Goal: Transaction & Acquisition: Purchase product/service

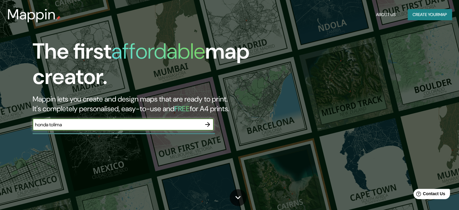
type input "honda tolima"
click at [209, 125] on icon "button" at bounding box center [207, 124] width 7 height 7
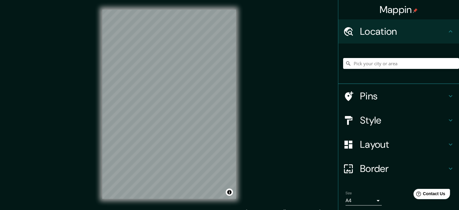
click at [377, 31] on h4 "Location" at bounding box center [403, 31] width 87 height 12
click at [397, 65] on input "Pick your city or area" at bounding box center [401, 63] width 116 height 11
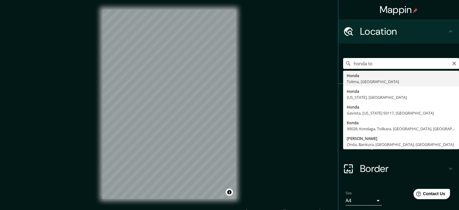
type input "Honda, [GEOGRAPHIC_DATA], [GEOGRAPHIC_DATA]"
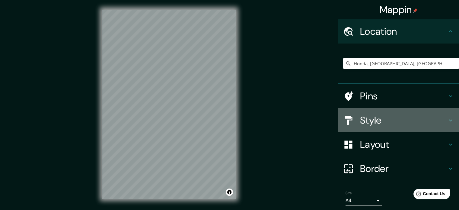
click at [412, 118] on h4 "Style" at bounding box center [403, 120] width 87 height 12
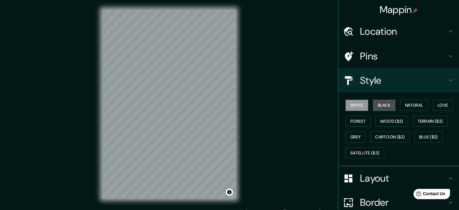
click at [374, 106] on button "Black" at bounding box center [384, 105] width 23 height 11
click at [353, 106] on button "White" at bounding box center [357, 105] width 23 height 11
click at [379, 105] on button "Black" at bounding box center [384, 105] width 23 height 11
